Goal: Task Accomplishment & Management: Use online tool/utility

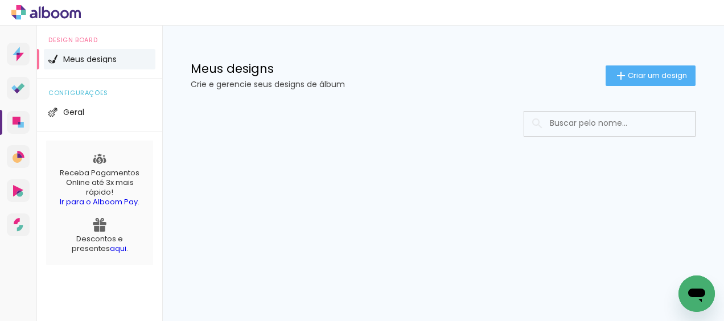
click at [631, 132] on input at bounding box center [625, 123] width 162 height 23
click at [656, 77] on span "Criar um design" at bounding box center [657, 75] width 59 height 7
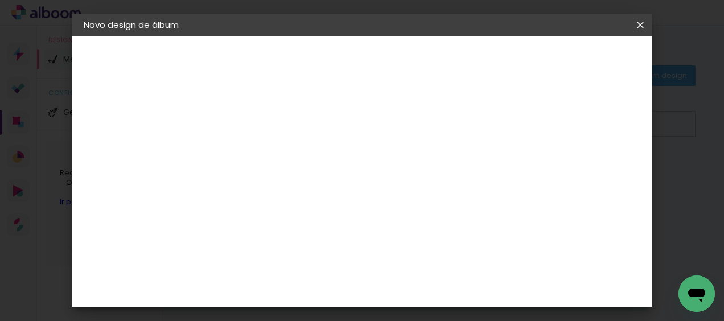
click at [146, 116] on div "2. Especificações" at bounding box center [146, 117] width 125 height 14
click at [639, 22] on iron-icon at bounding box center [641, 24] width 14 height 11
